Goal: Task Accomplishment & Management: Complete application form

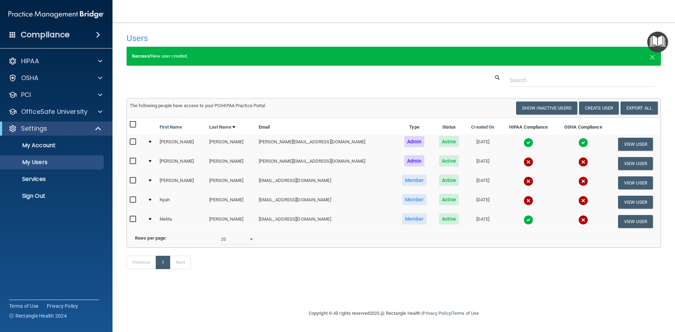
select select "20"
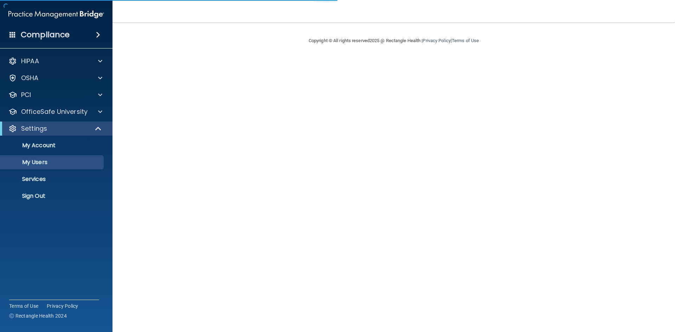
select select "20"
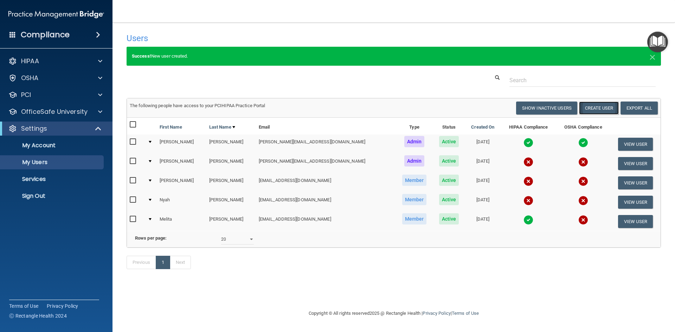
click at [596, 108] on button "Create User" at bounding box center [599, 108] width 40 height 13
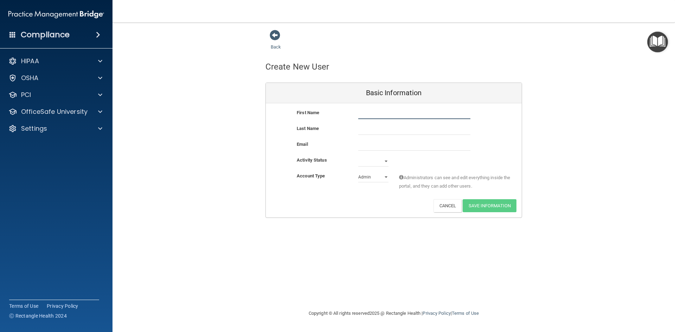
click at [399, 114] on input "text" at bounding box center [414, 114] width 112 height 11
type input "[PERSON_NAME]"
type input "Close"
click at [392, 146] on input "email" at bounding box center [414, 145] width 112 height 11
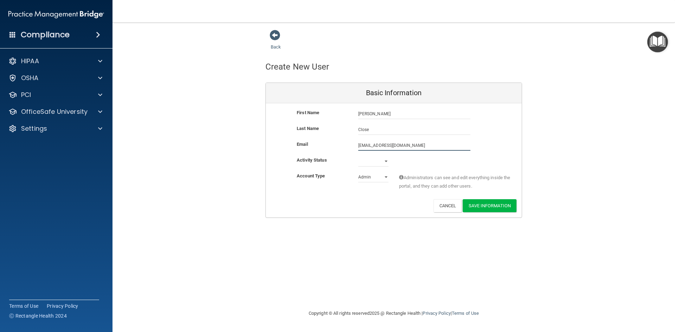
type input "bclose001@gmail.com"
click at [378, 163] on select "Active Inactive" at bounding box center [373, 163] width 30 height 11
select select "active"
click at [358, 156] on select "Active Inactive" at bounding box center [373, 161] width 30 height 11
click at [372, 177] on select "Admin Member" at bounding box center [373, 177] width 30 height 11
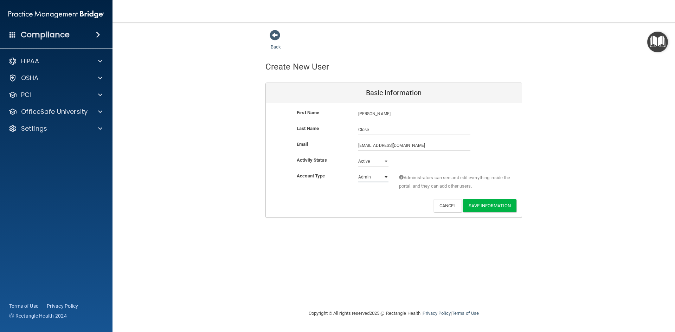
select select "practice_member"
click at [358, 172] on select "Admin Member" at bounding box center [373, 177] width 30 height 11
click at [494, 207] on button "Save Information" at bounding box center [490, 205] width 54 height 13
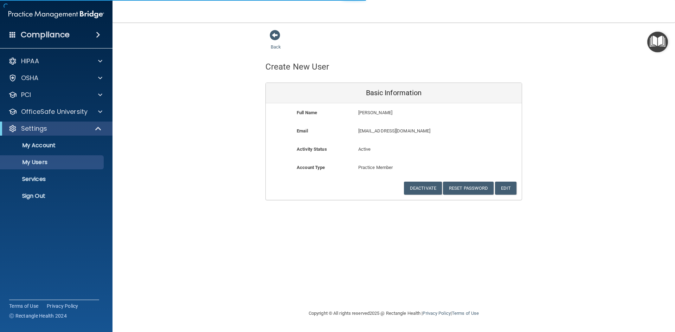
select select "20"
